Goal: Book appointment/travel/reservation

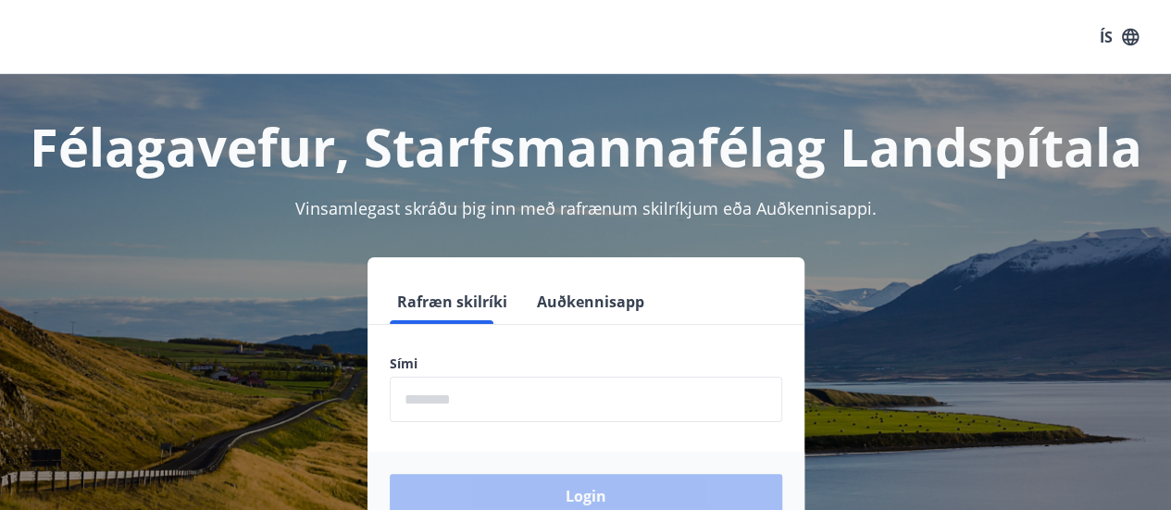
click at [471, 403] on input "phone" at bounding box center [586, 399] width 392 height 45
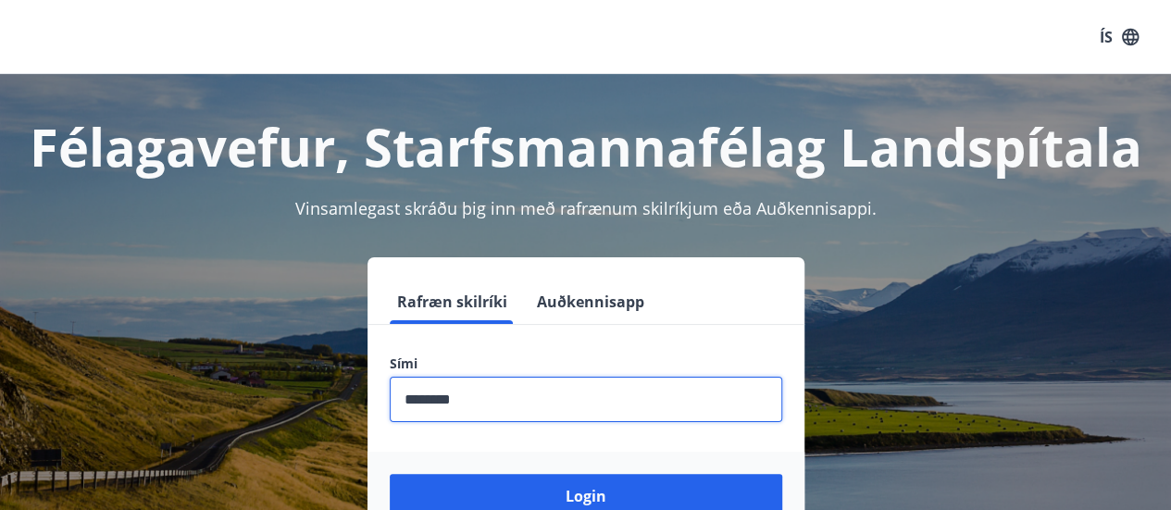
type input "********"
click at [390, 474] on button "Login" at bounding box center [586, 496] width 392 height 44
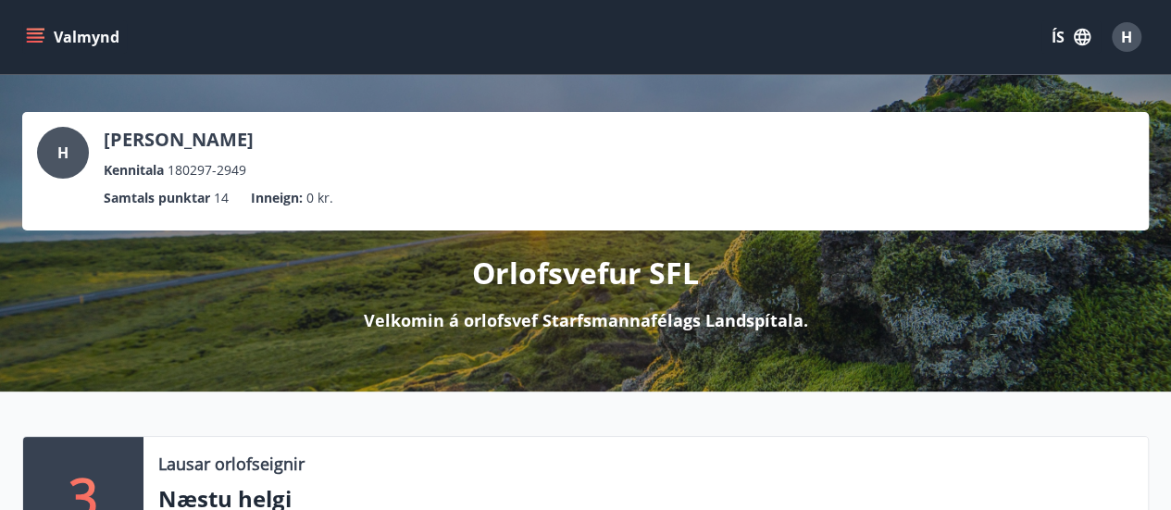
click at [44, 38] on button "Valmynd" at bounding box center [74, 36] width 105 height 33
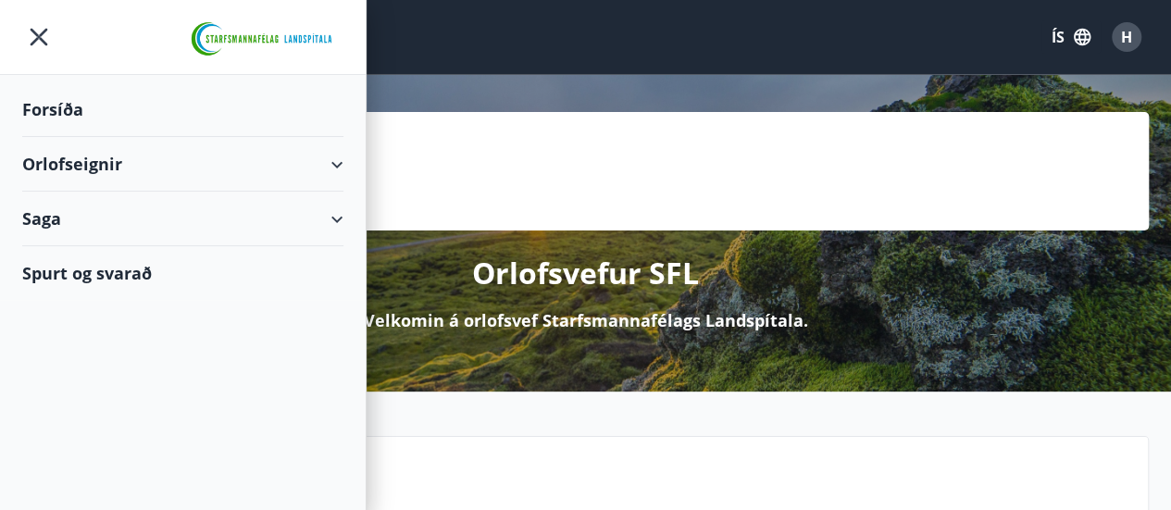
click at [342, 166] on div "Orlofseignir" at bounding box center [182, 164] width 321 height 55
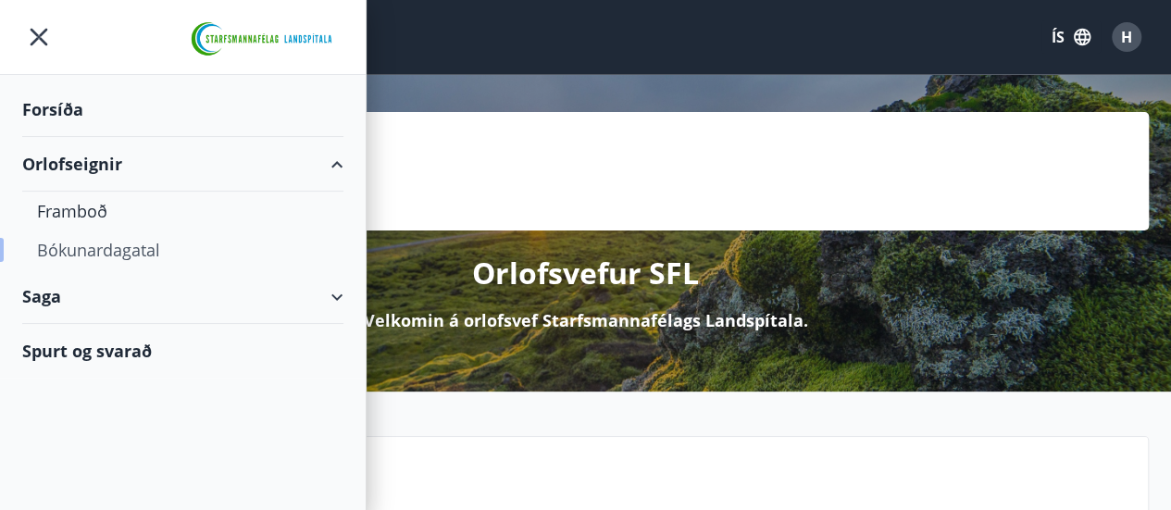
click at [121, 242] on div "Bókunardagatal" at bounding box center [183, 249] width 292 height 39
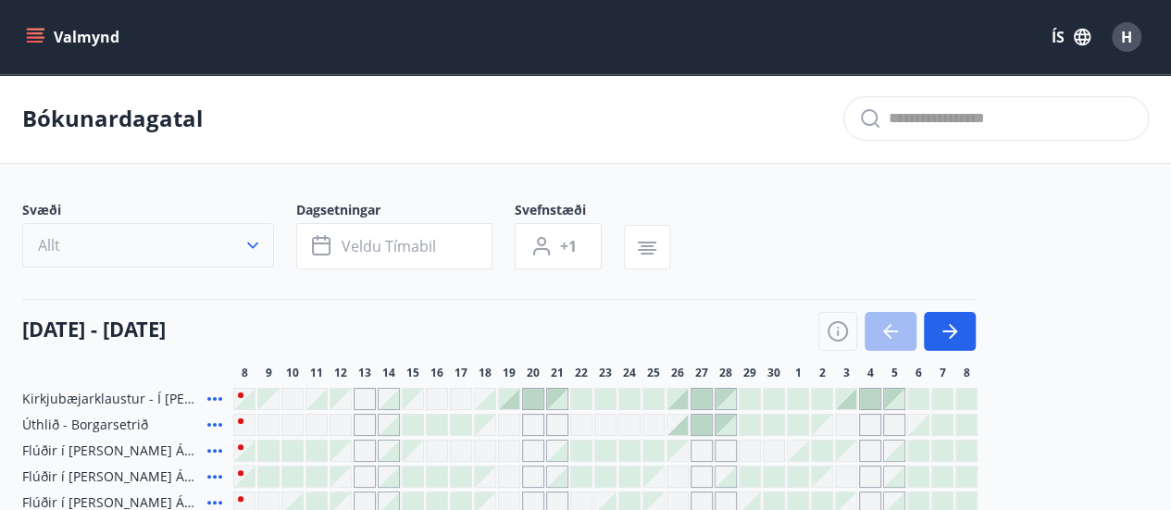
click at [261, 241] on icon "button" at bounding box center [252, 245] width 19 height 19
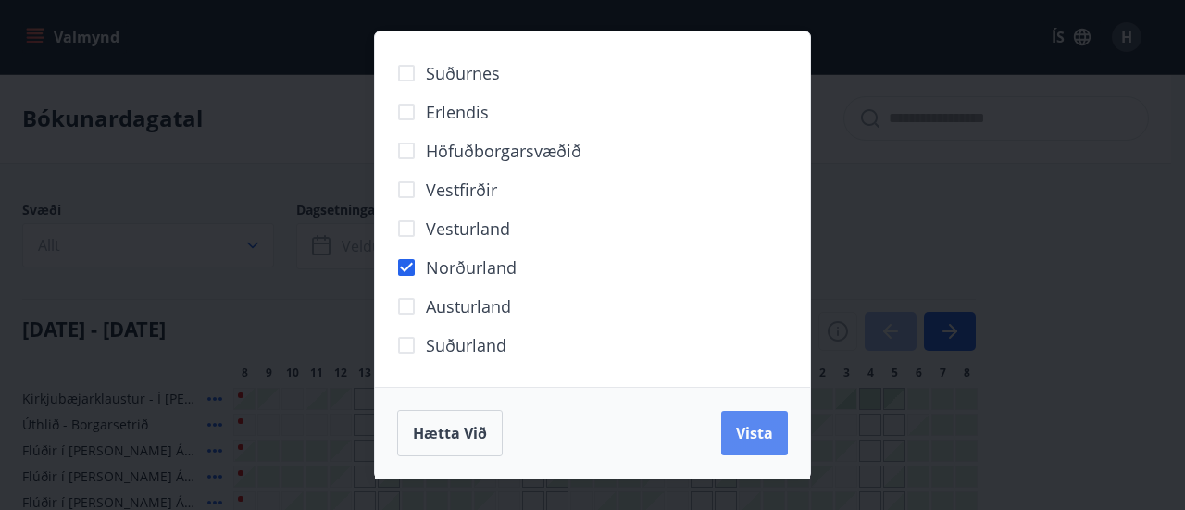
click at [750, 434] on span "Vista" at bounding box center [754, 433] width 37 height 20
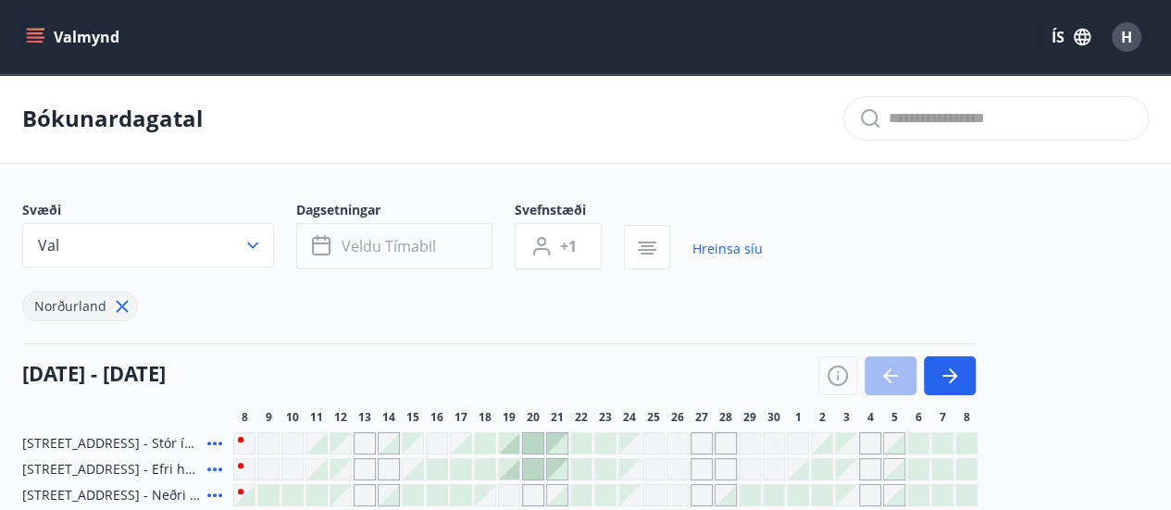
click at [392, 253] on span "Veldu tímabil" at bounding box center [388, 246] width 94 height 20
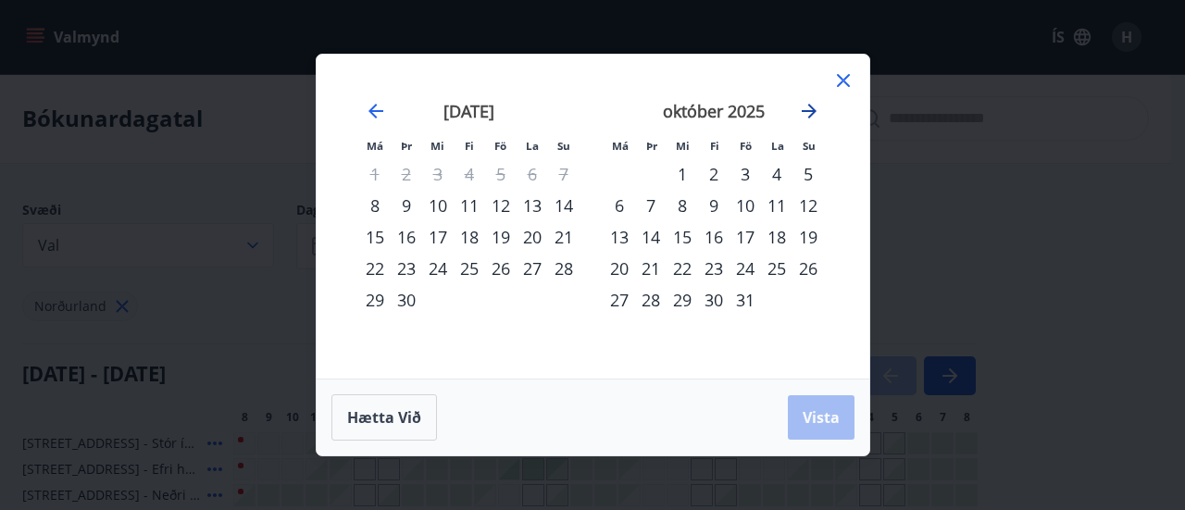
click at [805, 117] on icon "Move forward to switch to the next month." at bounding box center [809, 111] width 22 height 22
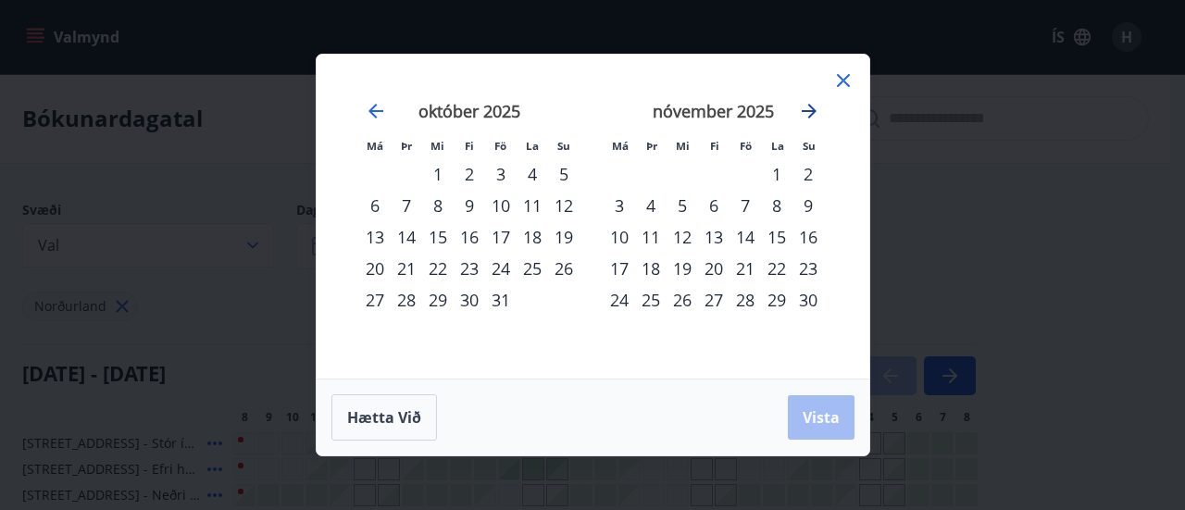
click at [805, 117] on icon "Move forward to switch to the next month." at bounding box center [809, 111] width 22 height 22
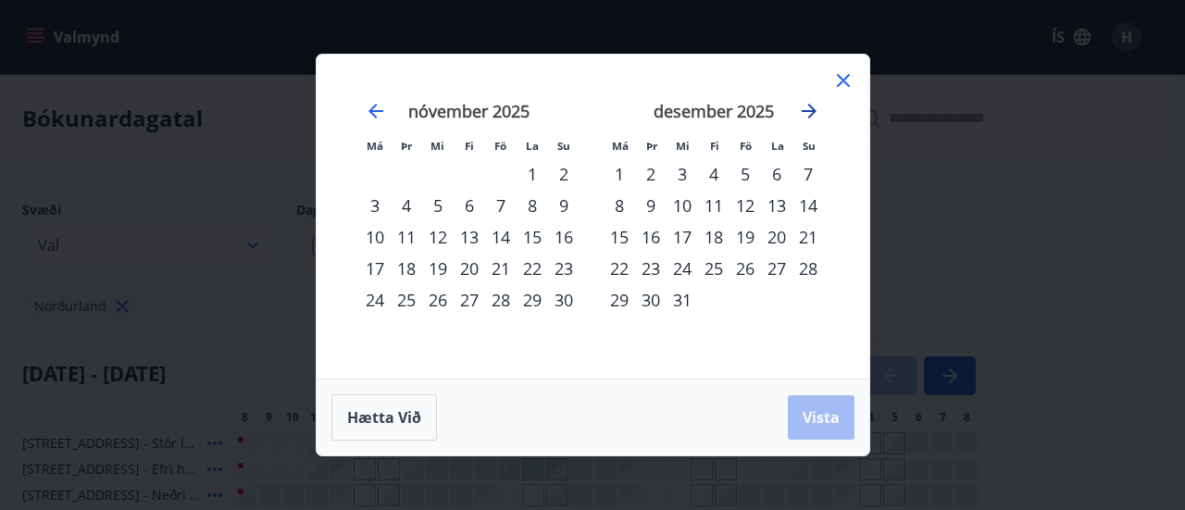
click at [805, 117] on icon "Move forward to switch to the next month." at bounding box center [809, 111] width 22 height 22
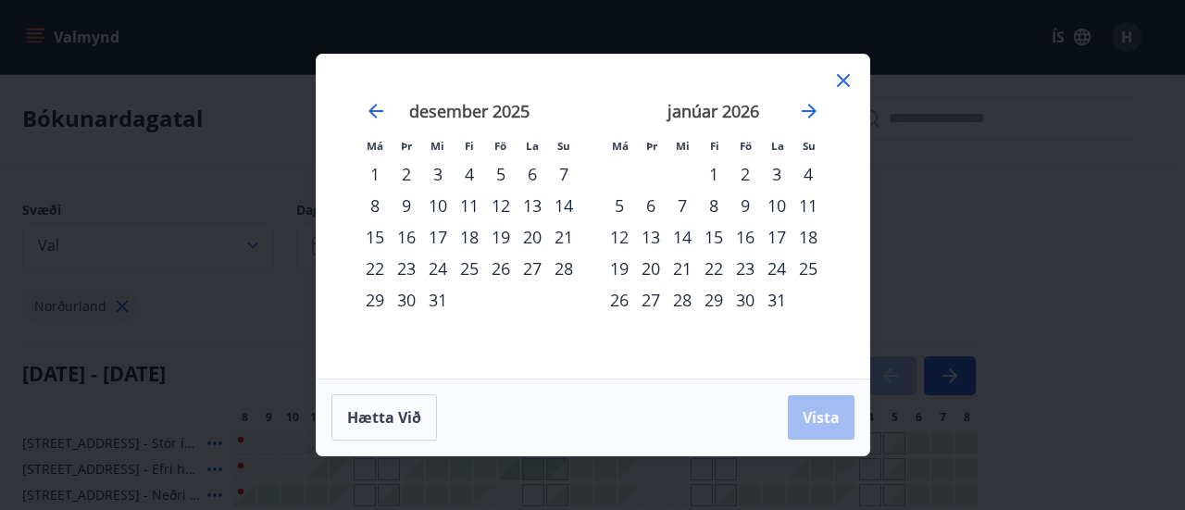
click at [718, 171] on div "1" at bounding box center [713, 173] width 31 height 31
click at [806, 171] on div "4" at bounding box center [807, 173] width 31 height 31
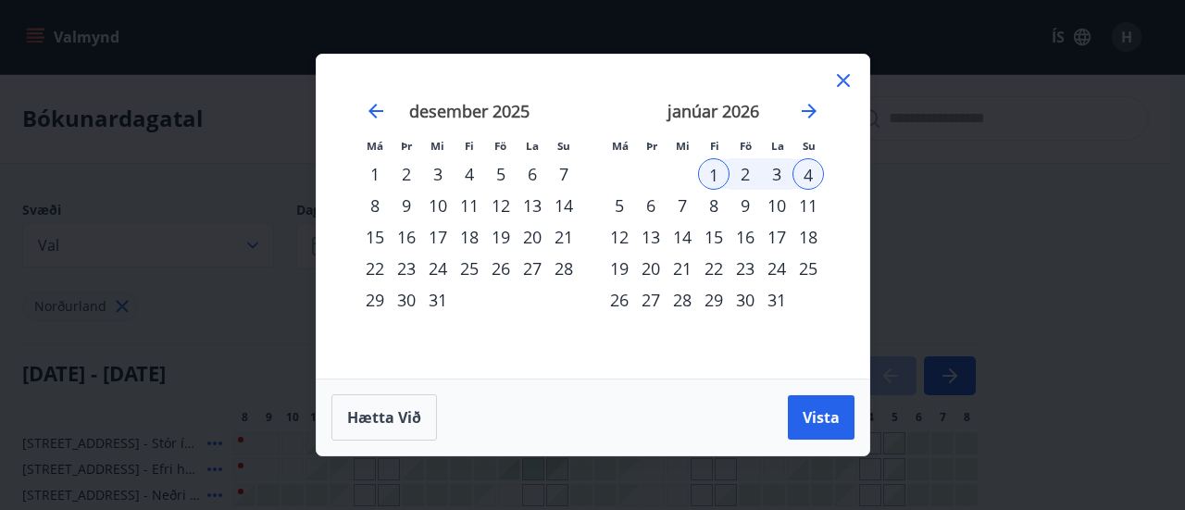
click at [808, 227] on div "18" at bounding box center [807, 236] width 31 height 31
click at [813, 170] on div "4" at bounding box center [807, 173] width 31 height 31
click at [820, 411] on span "Vista" at bounding box center [820, 417] width 37 height 20
